Goal: Transaction & Acquisition: Purchase product/service

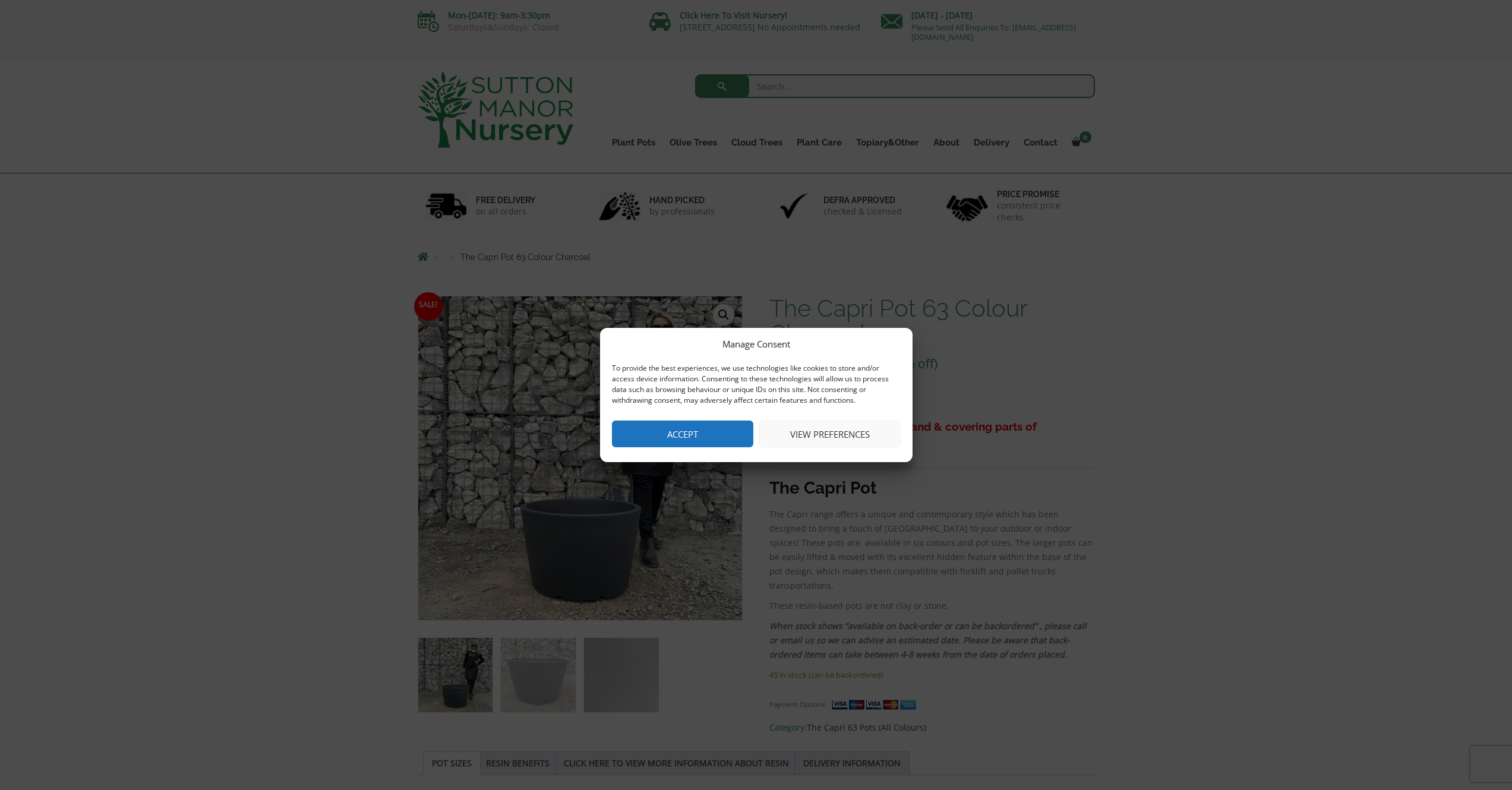
click at [811, 438] on button "View preferences" at bounding box center [830, 434] width 141 height 26
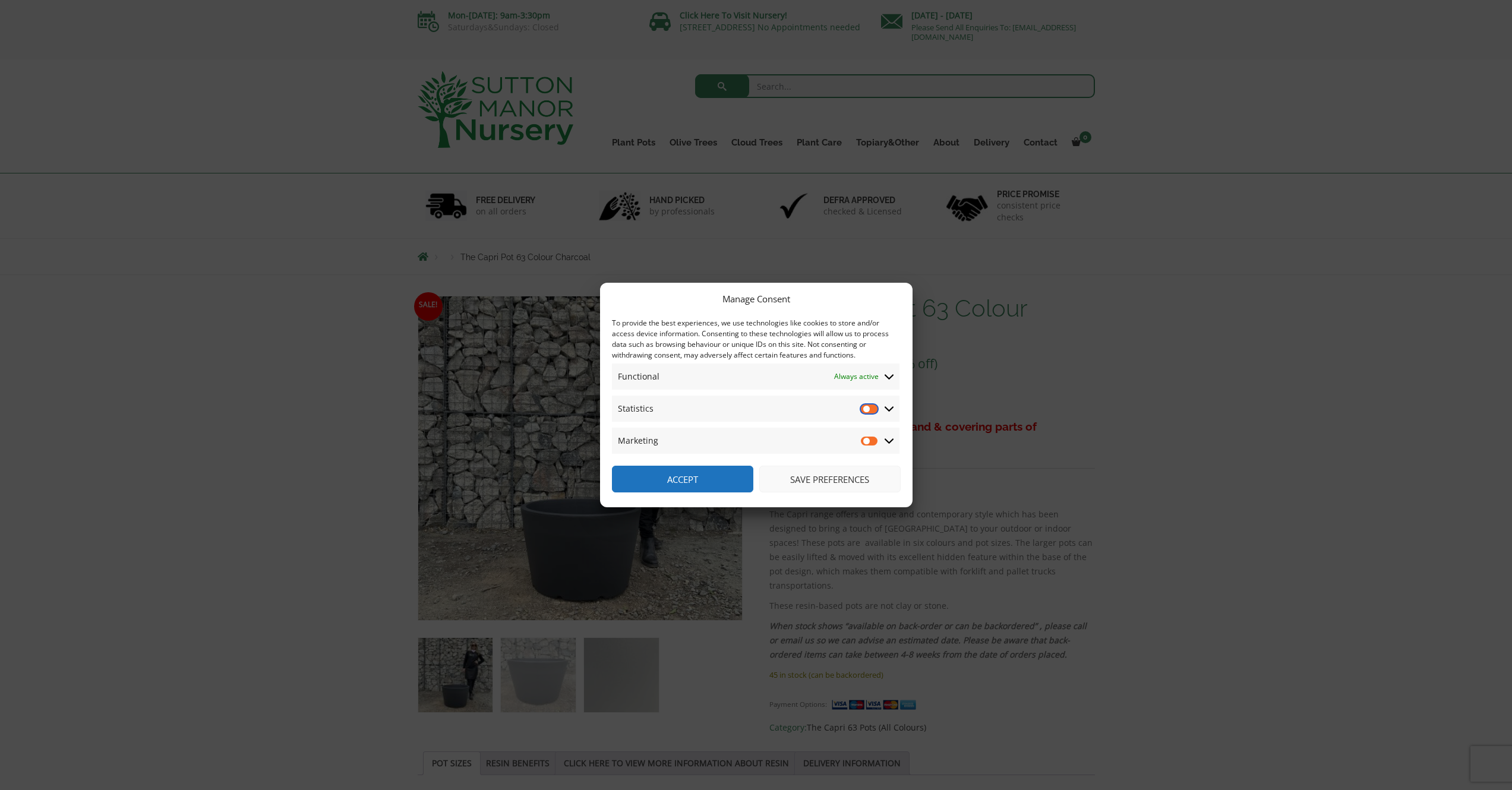
click at [872, 410] on input "Statistics" at bounding box center [869, 409] width 18 height 12
click at [871, 411] on input "Statistics" at bounding box center [869, 409] width 18 height 12
checkbox input "false"
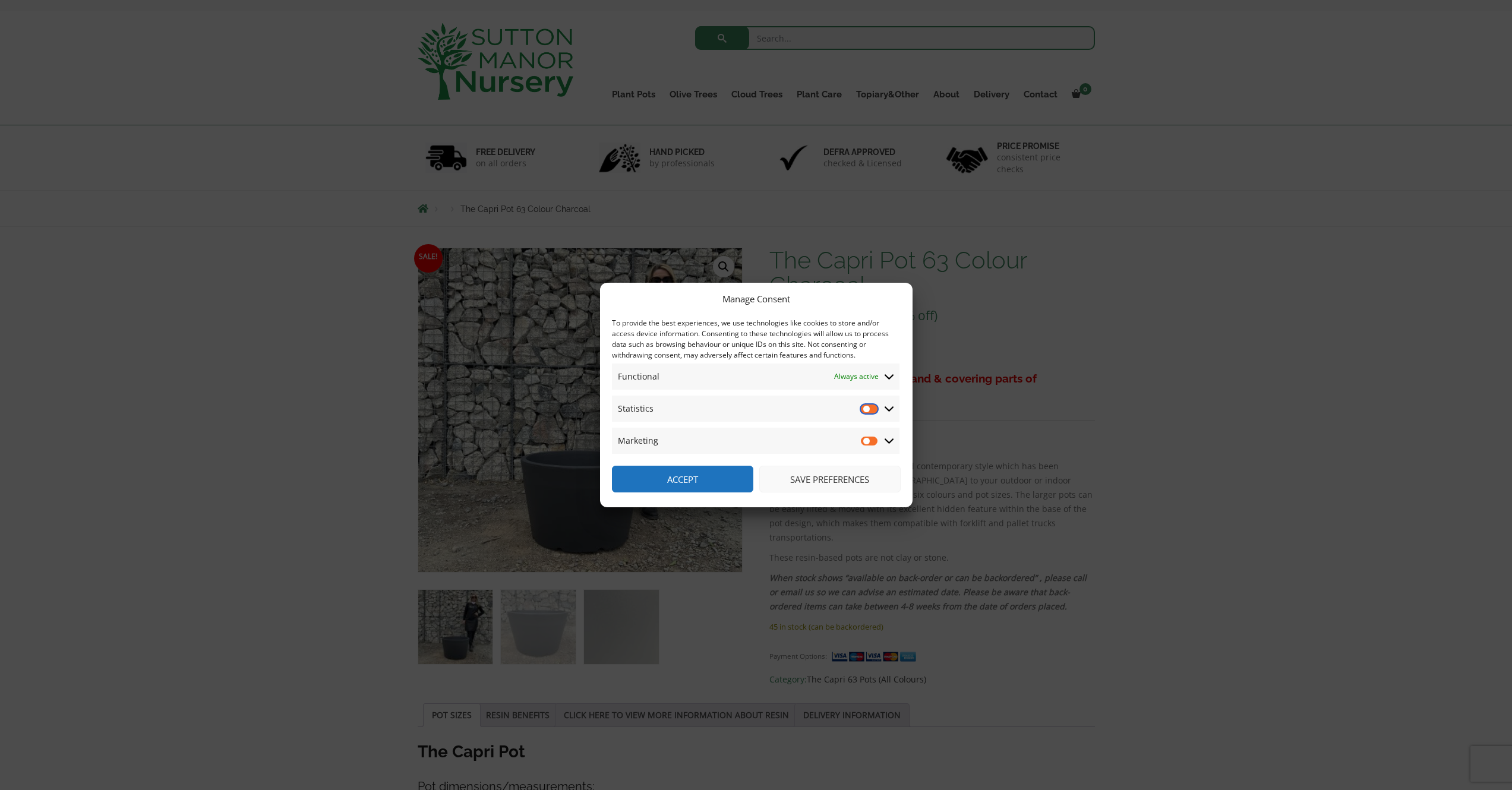
scroll to position [52, 0]
click at [817, 474] on button "Save preferences" at bounding box center [830, 479] width 141 height 26
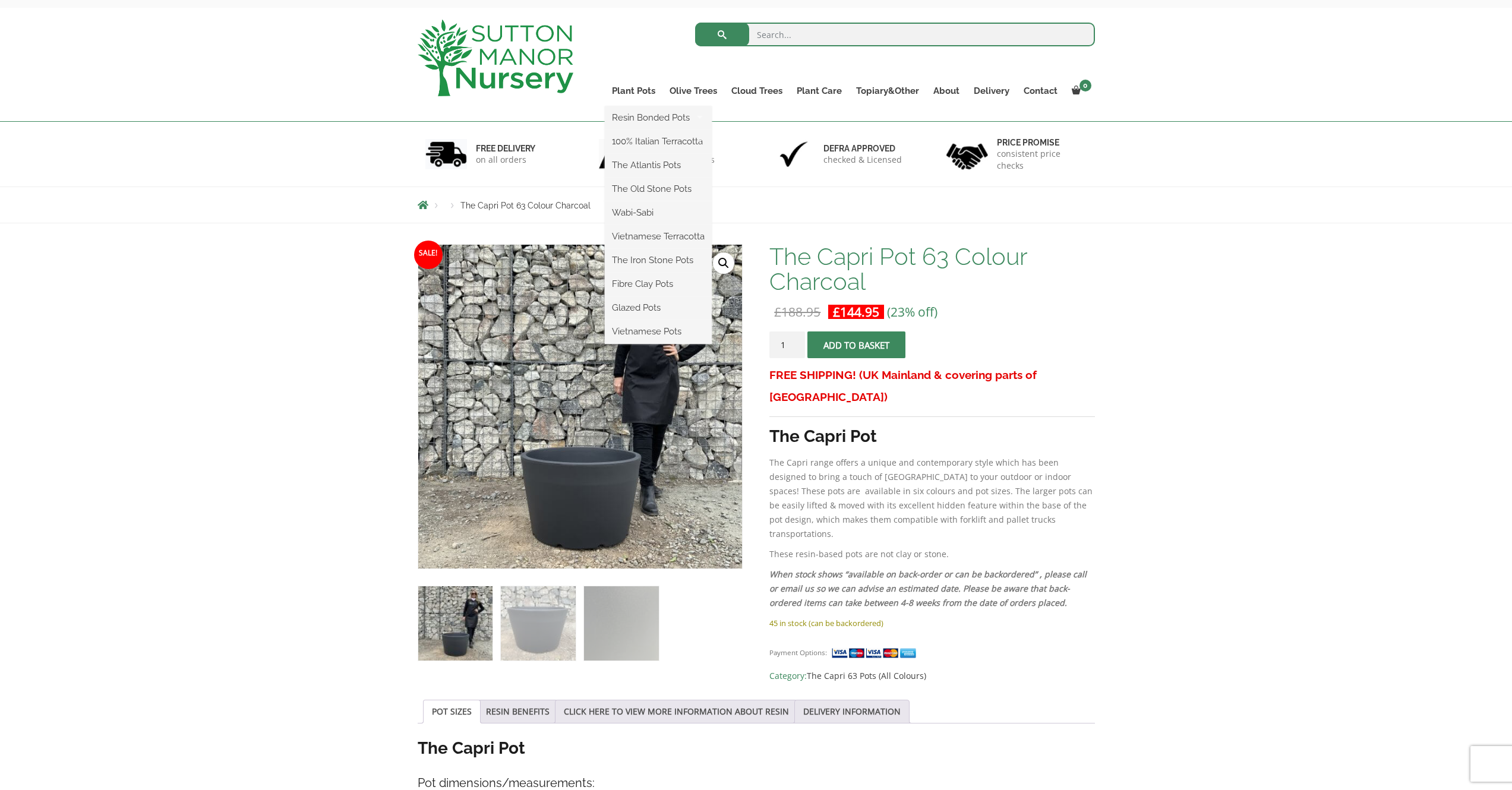
click at [627, 106] on ul "Resin Bonded Pots The Amalfi Pots The Milan Pots The Capri Pots The Brunello Po…" at bounding box center [658, 224] width 107 height 238
click at [629, 93] on link "Plant Pots" at bounding box center [633, 90] width 58 height 17
click at [640, 106] on ul "Resin Bonded Pots The Amalfi Pots The Milan Pots The Capri Pots The Brunello Po…" at bounding box center [658, 224] width 107 height 238
click at [641, 92] on link "Plant Pots" at bounding box center [633, 90] width 58 height 17
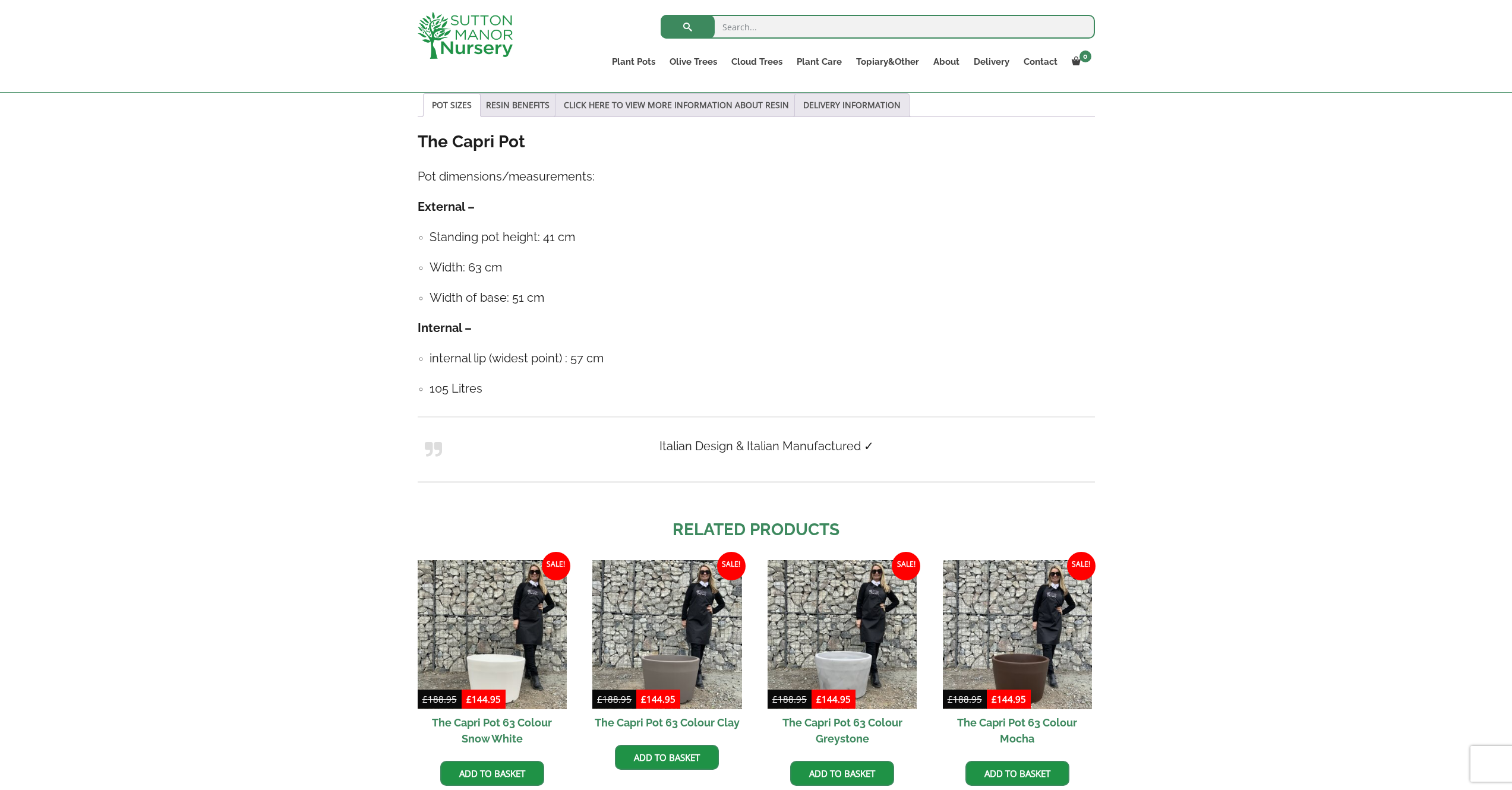
scroll to position [0, 0]
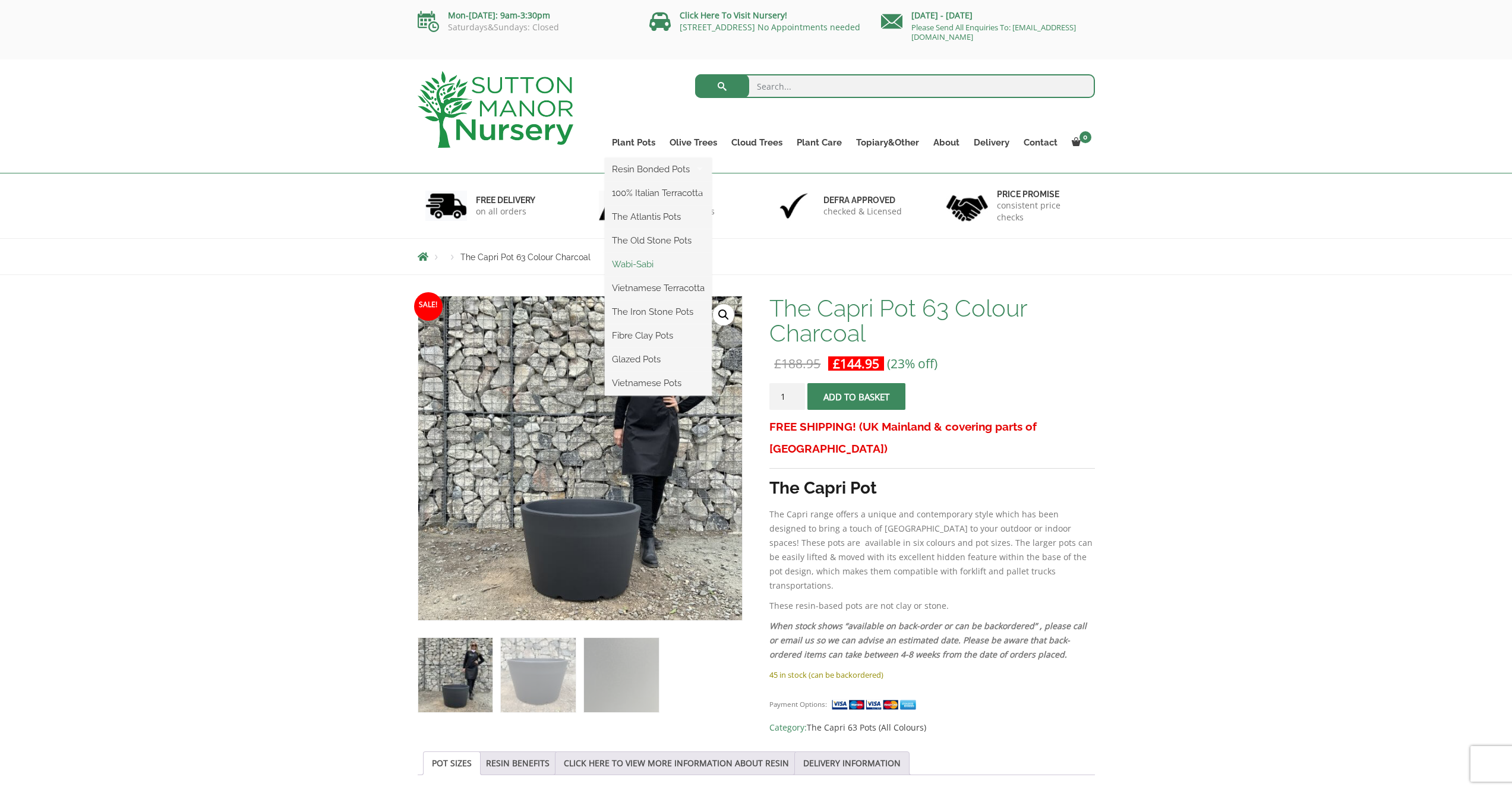
click at [627, 267] on link "Wabi-Sabi" at bounding box center [658, 264] width 107 height 18
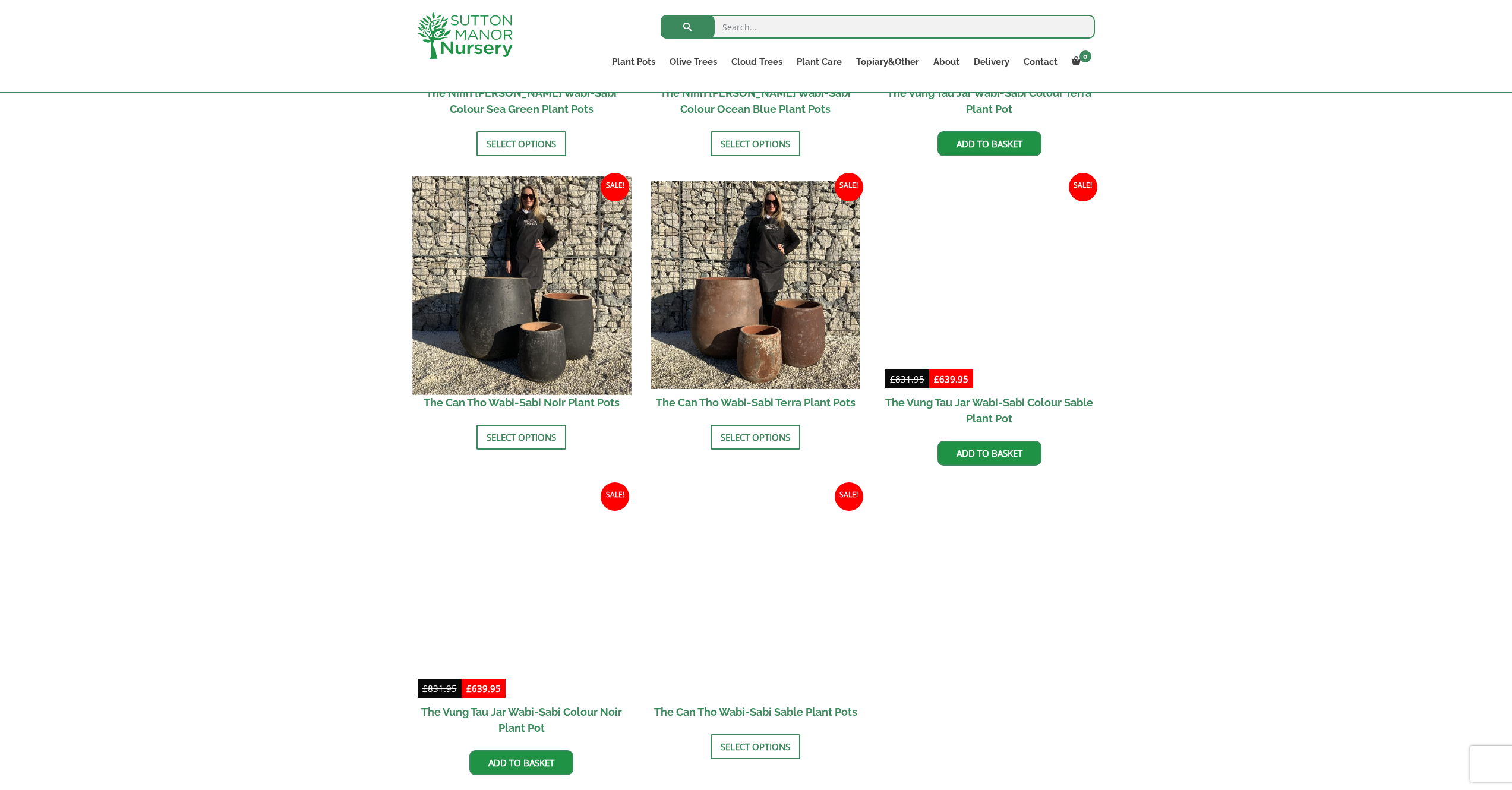
scroll to position [1213, 0]
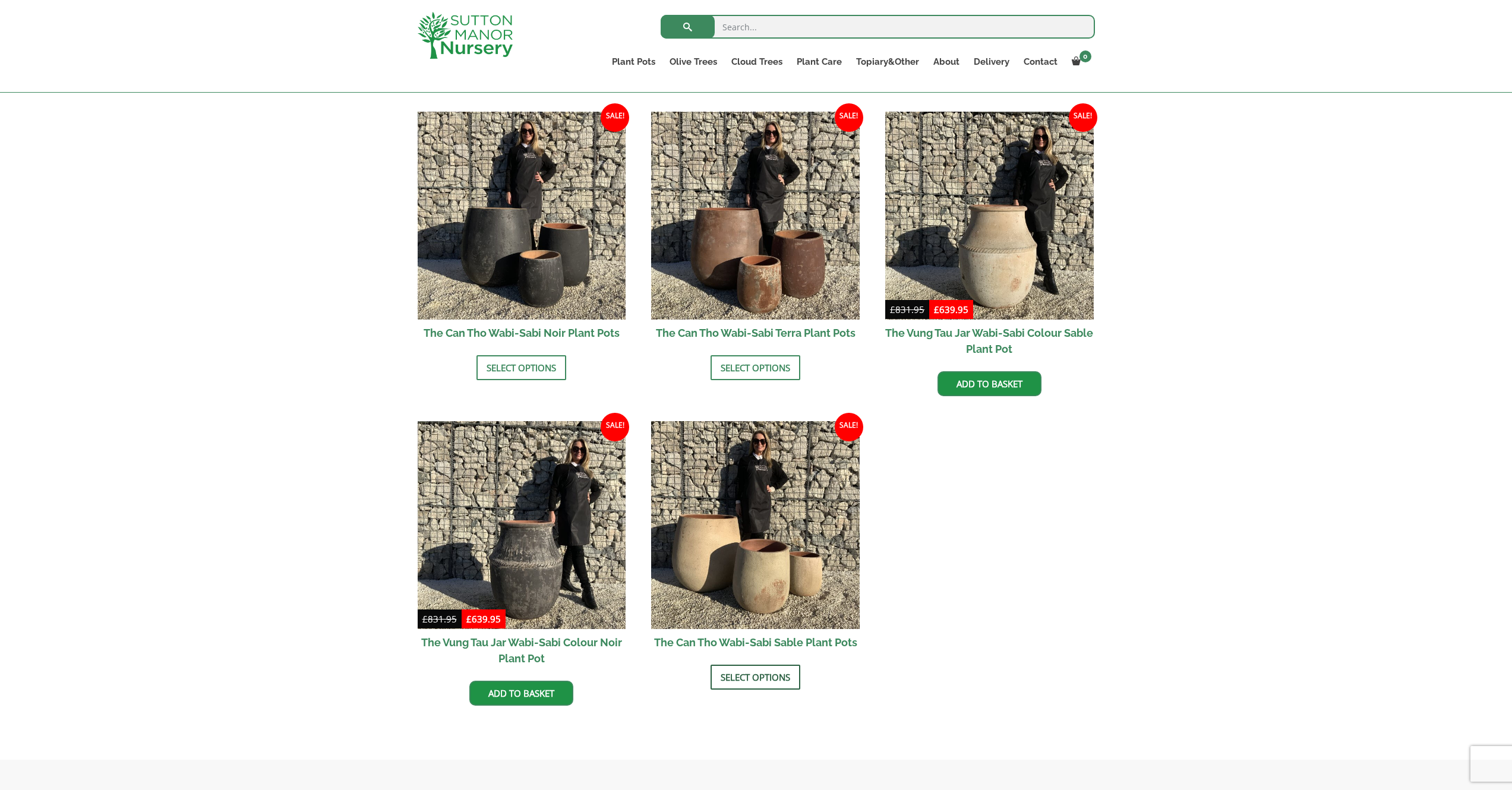
click at [760, 672] on link "Select options" at bounding box center [755, 677] width 89 height 25
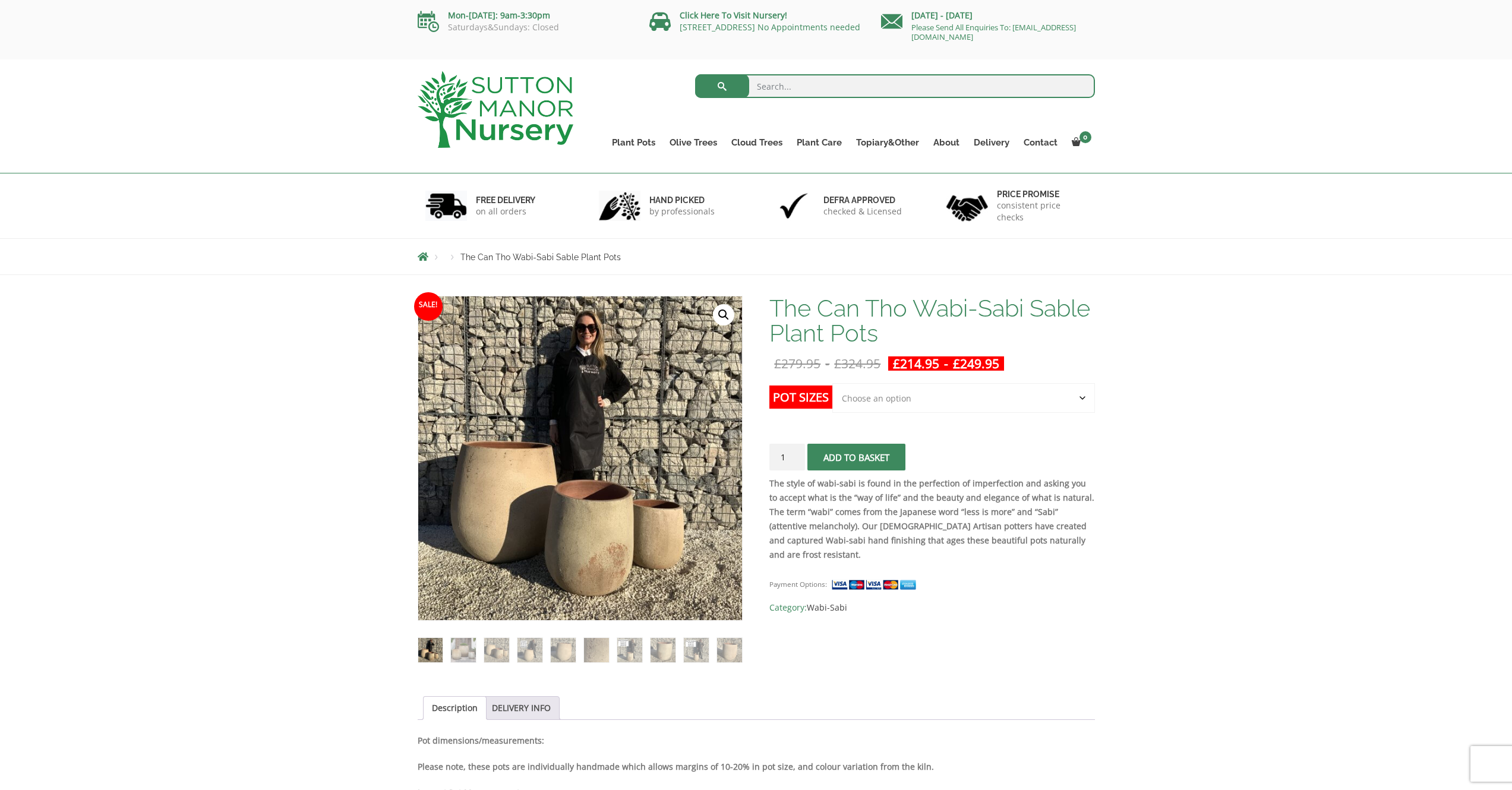
click at [1083, 398] on select "Choose an option Click here to buy the 3rd to Largest Pot In The Picture Click …" at bounding box center [963, 398] width 262 height 30
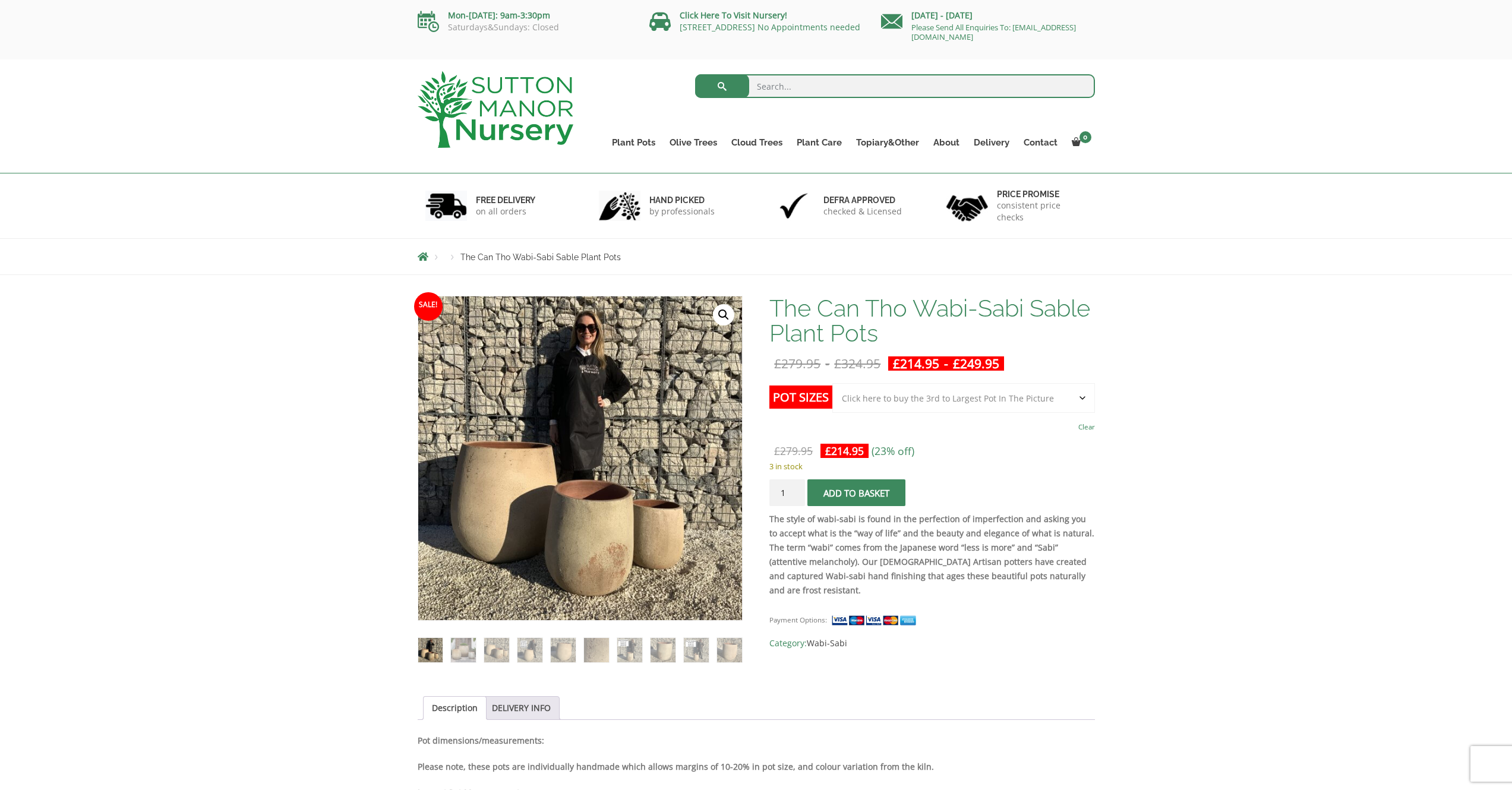
click at [1088, 405] on select "Choose an option Click here to buy the 3rd to Largest Pot In The Picture Click …" at bounding box center [963, 398] width 262 height 30
click at [1080, 394] on select "Choose an option Click here to buy the 3rd to Largest Pot In The Picture Click …" at bounding box center [963, 398] width 262 height 30
select select "Click here to buy the 2nd to Largest Pot In The Picture"
